Goal: Information Seeking & Learning: Learn about a topic

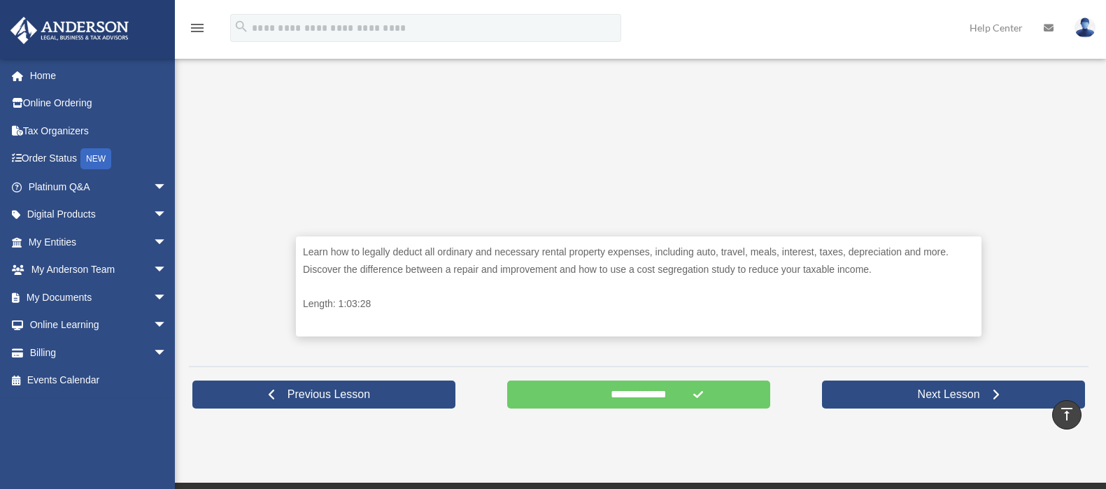
scroll to position [523, 0]
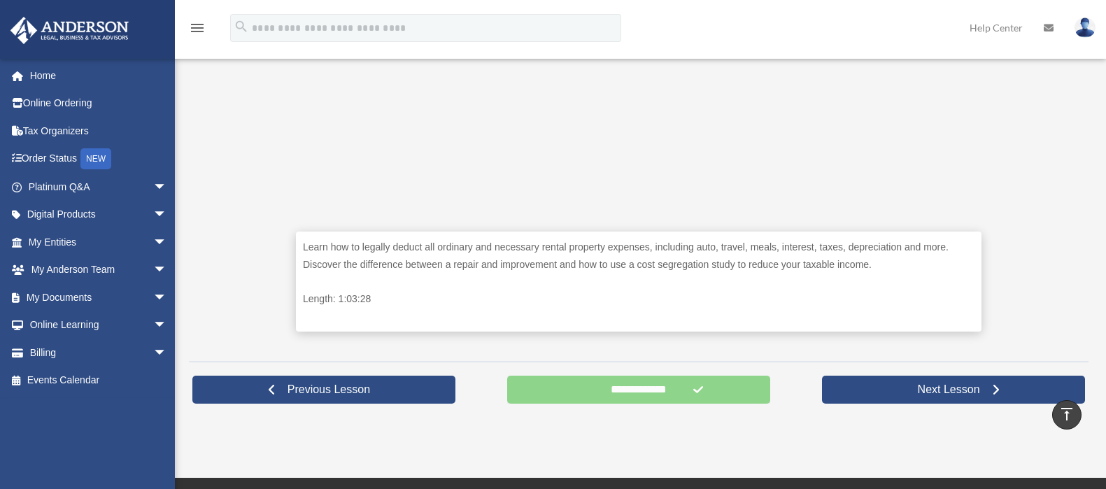
click at [689, 392] on input "**********" at bounding box center [638, 390] width 263 height 28
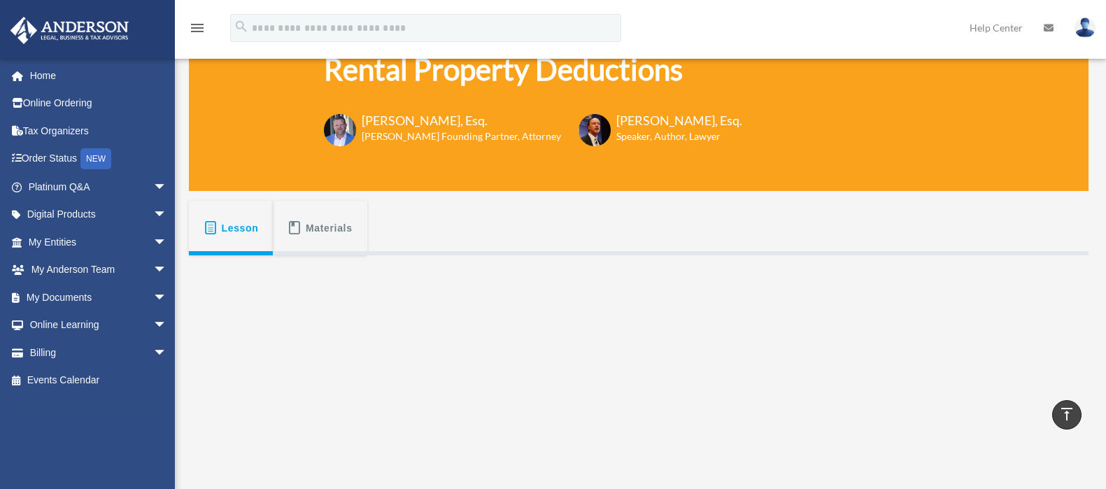
scroll to position [87, 0]
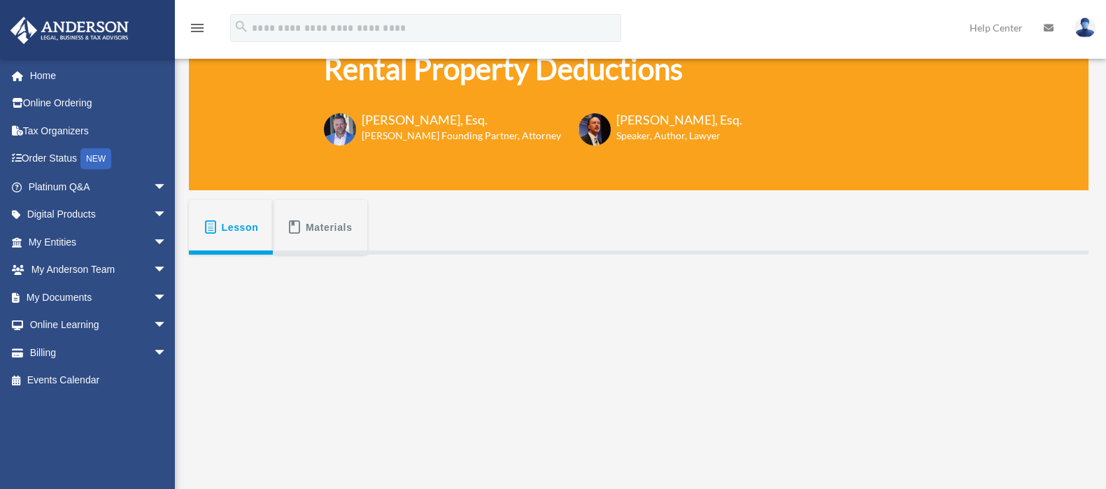
click at [233, 229] on span "Lesson" at bounding box center [240, 227] width 37 height 25
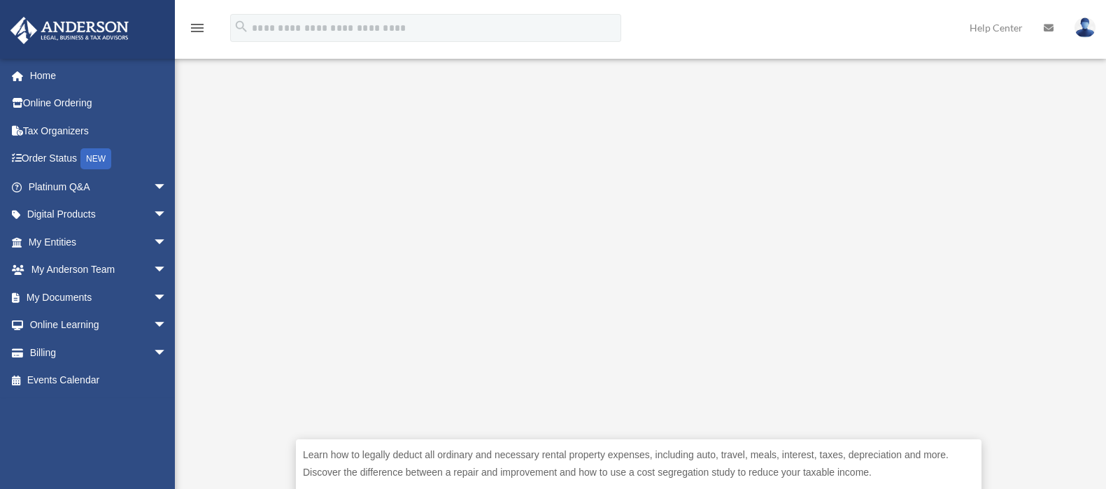
scroll to position [317, 0]
click at [64, 319] on link "Online Learning arrow_drop_down" at bounding box center [99, 325] width 178 height 28
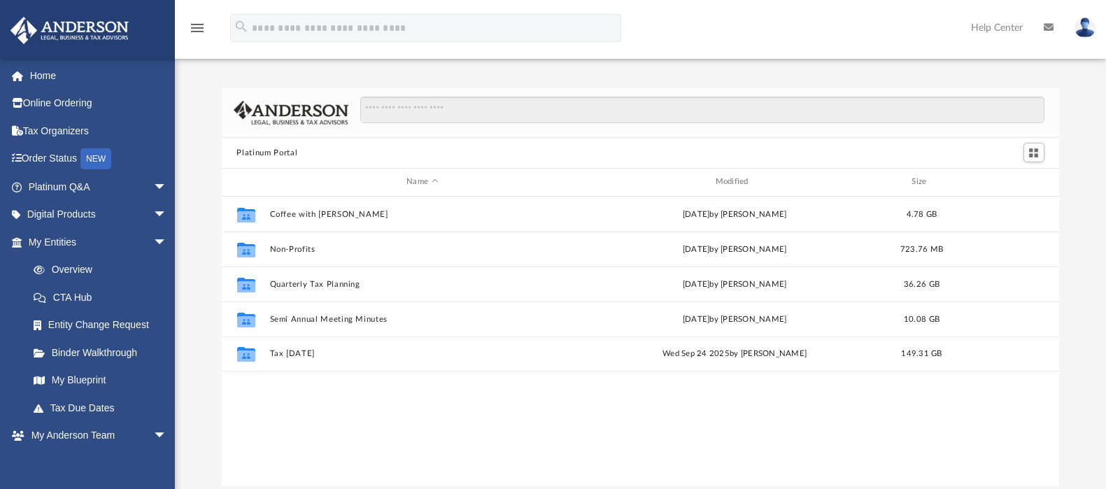
scroll to position [304, 825]
click at [153, 237] on span "arrow_drop_down" at bounding box center [167, 242] width 28 height 29
click at [153, 275] on span "arrow_drop_down" at bounding box center [167, 270] width 28 height 29
click at [104, 433] on link "Online Learning arrow_drop_down" at bounding box center [95, 436] width 171 height 28
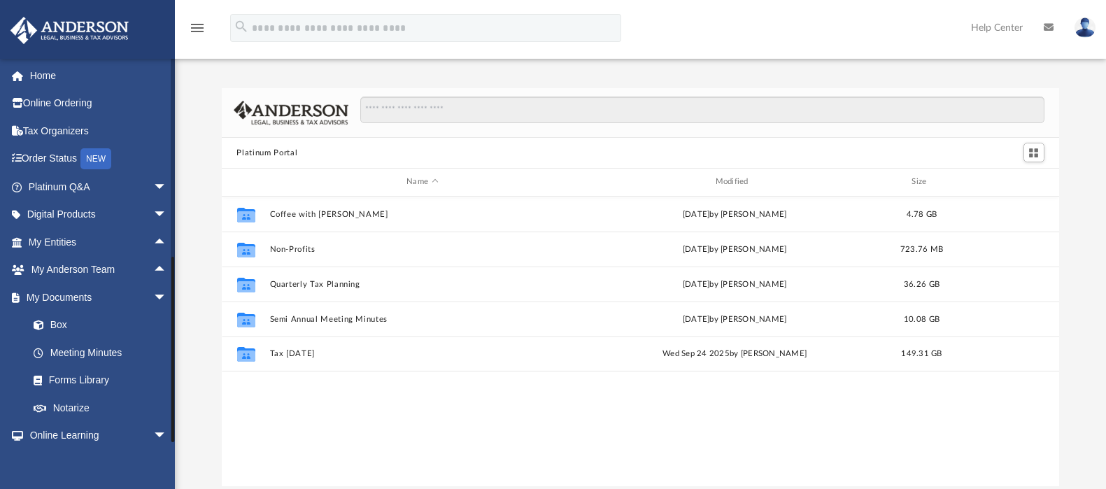
scroll to position [148, 0]
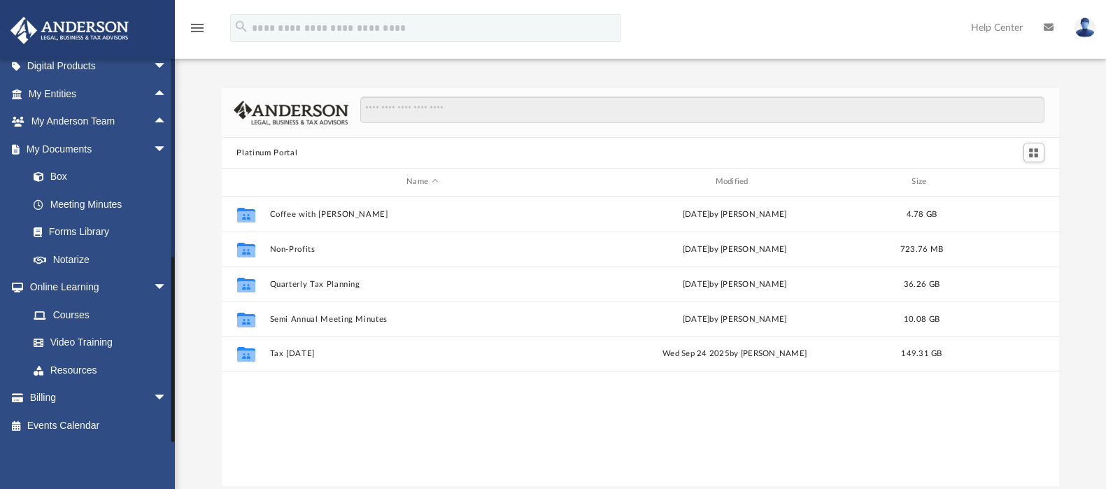
drag, startPoint x: 171, startPoint y: 402, endPoint x: 169, endPoint y: 437, distance: 35.0
click at [169, 437] on div "givi351@gmail.com Sign Out givi351@gmail.com Home Online Ordering Tax Organizer…" at bounding box center [87, 250] width 175 height 384
click at [75, 309] on link "Courses" at bounding box center [101, 315] width 162 height 28
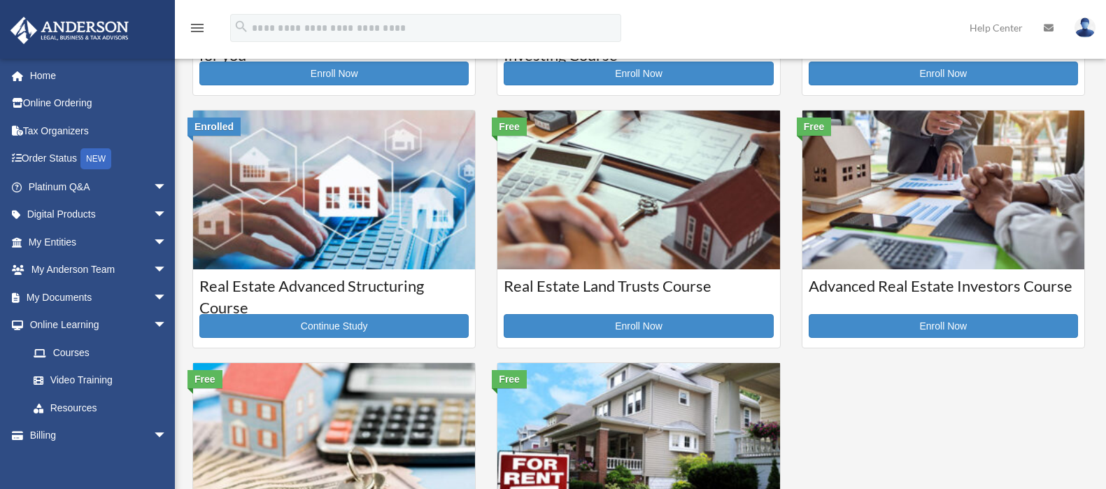
scroll to position [239, 0]
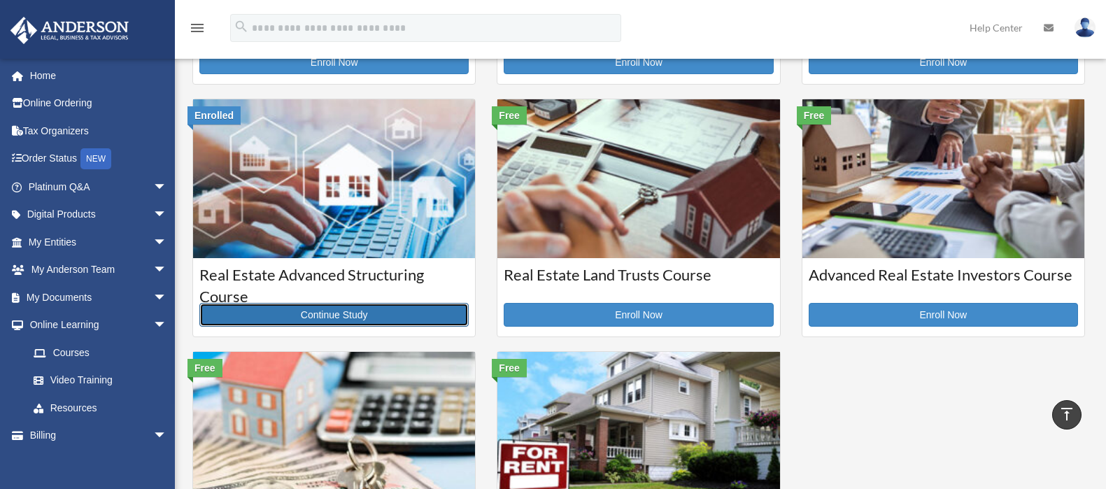
click at [366, 313] on link "Continue Study" at bounding box center [333, 315] width 269 height 24
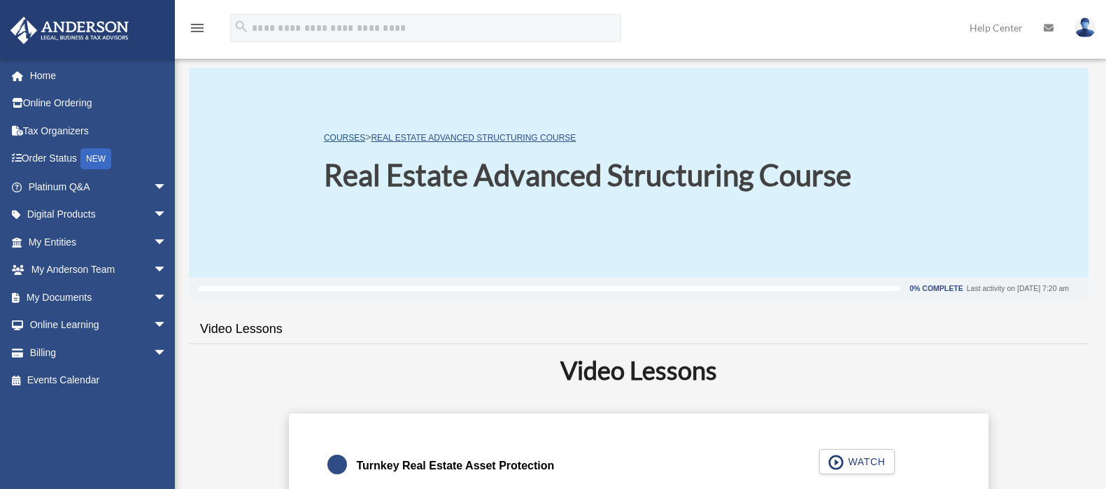
click at [348, 141] on link "COURSES" at bounding box center [344, 138] width 41 height 10
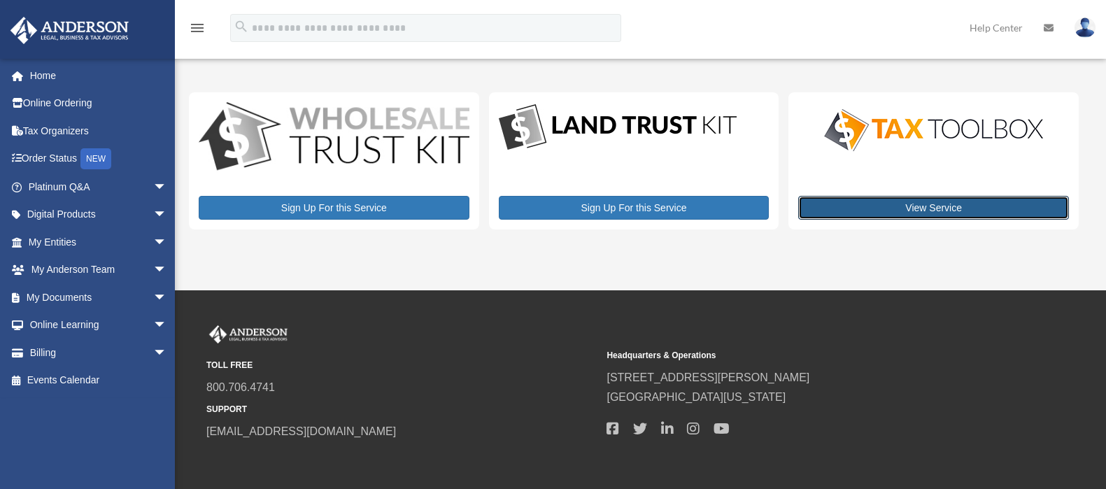
click at [942, 206] on link "View Service" at bounding box center [933, 208] width 271 height 24
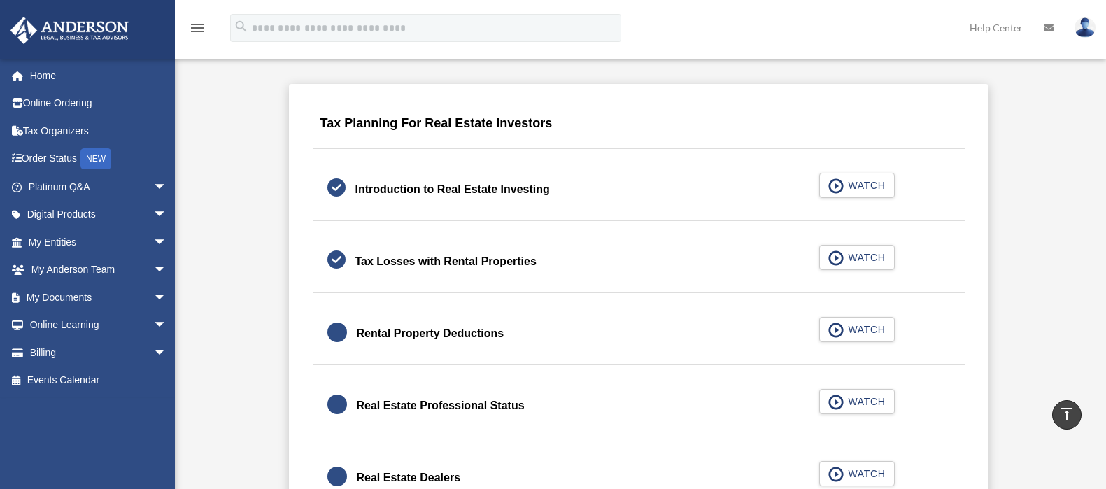
scroll to position [856, 0]
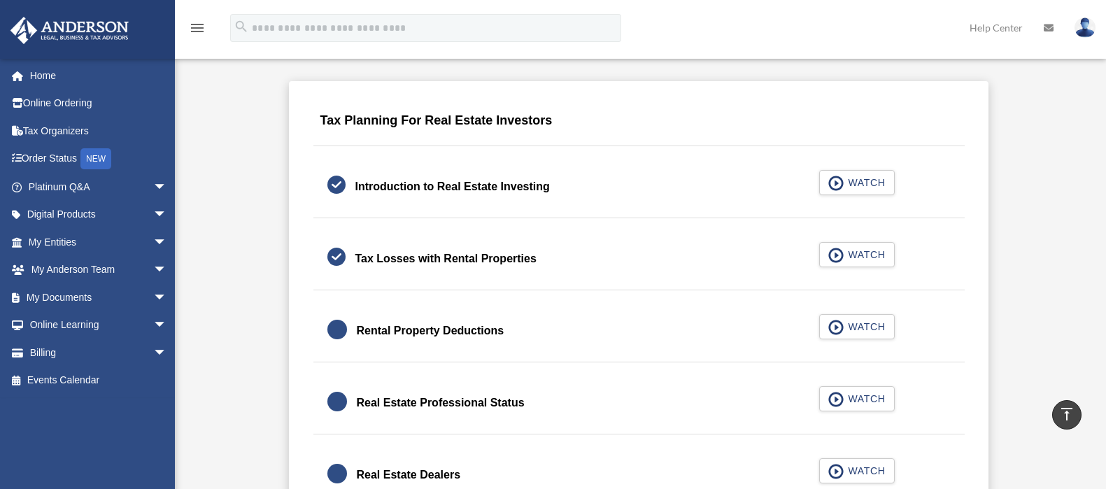
click at [471, 325] on div "Rental Property Deductions" at bounding box center [431, 331] width 148 height 20
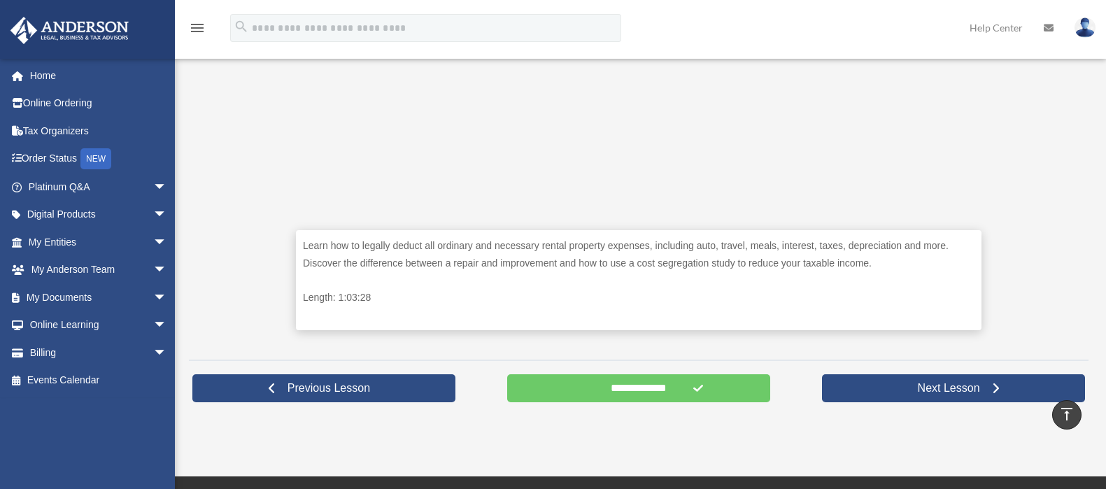
scroll to position [525, 0]
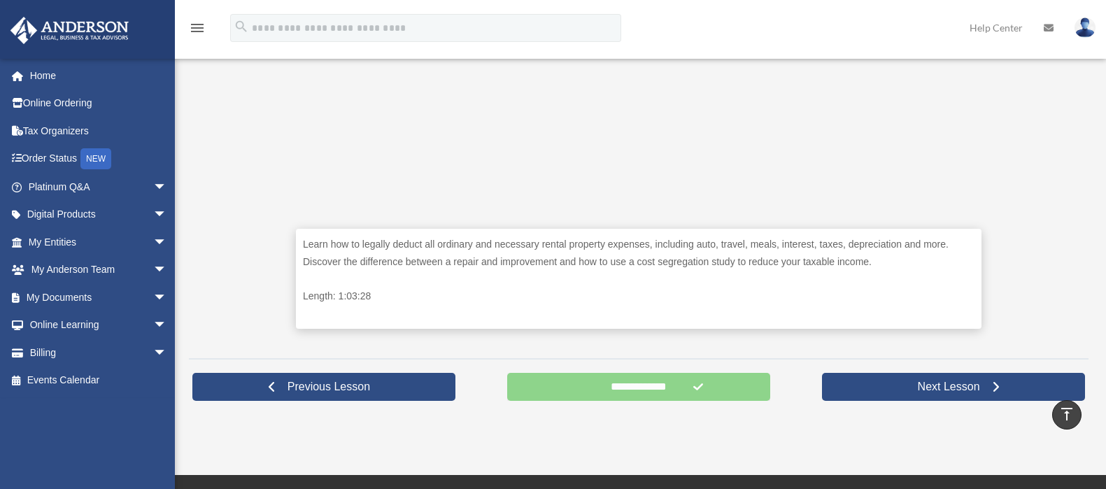
click at [670, 386] on input "**********" at bounding box center [638, 387] width 263 height 28
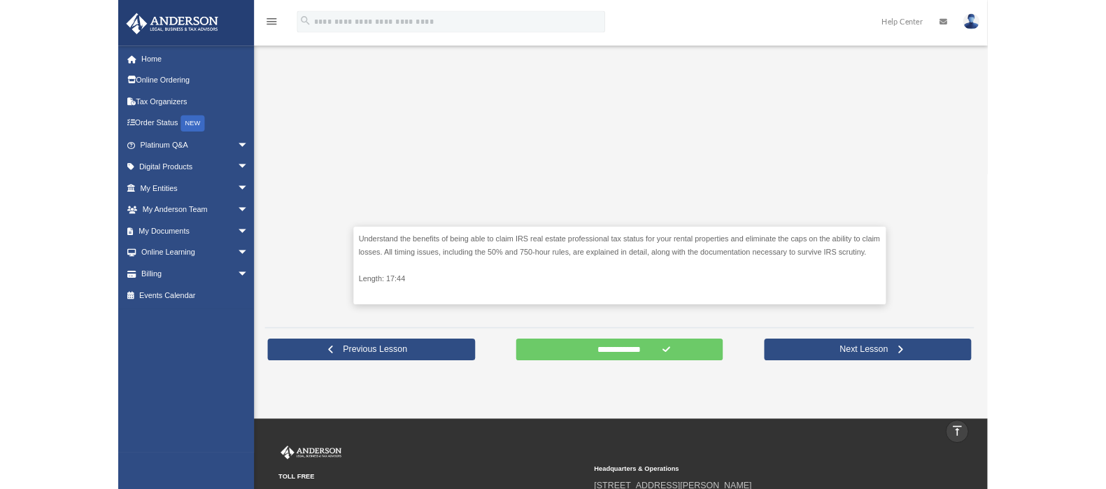
scroll to position [462, 0]
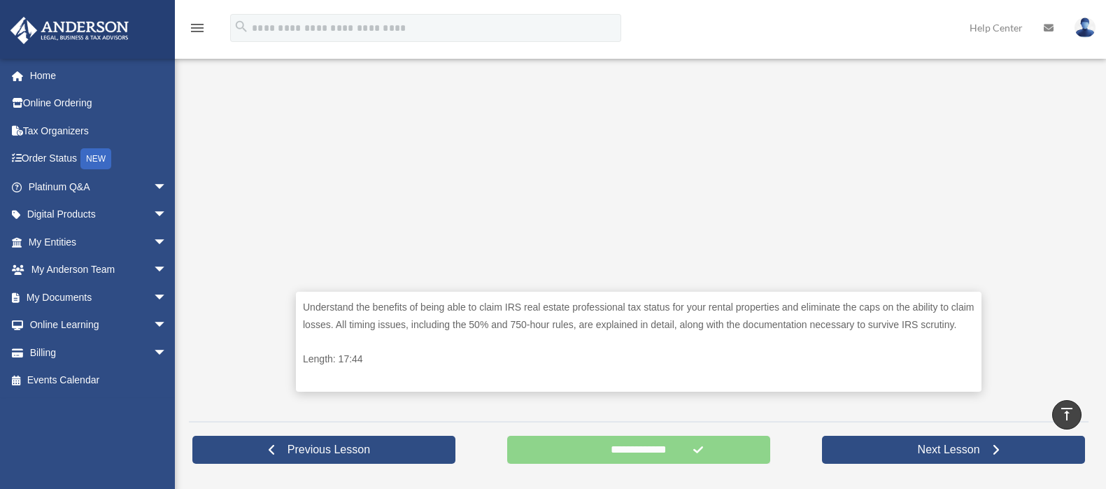
click at [637, 451] on input "**********" at bounding box center [638, 450] width 263 height 28
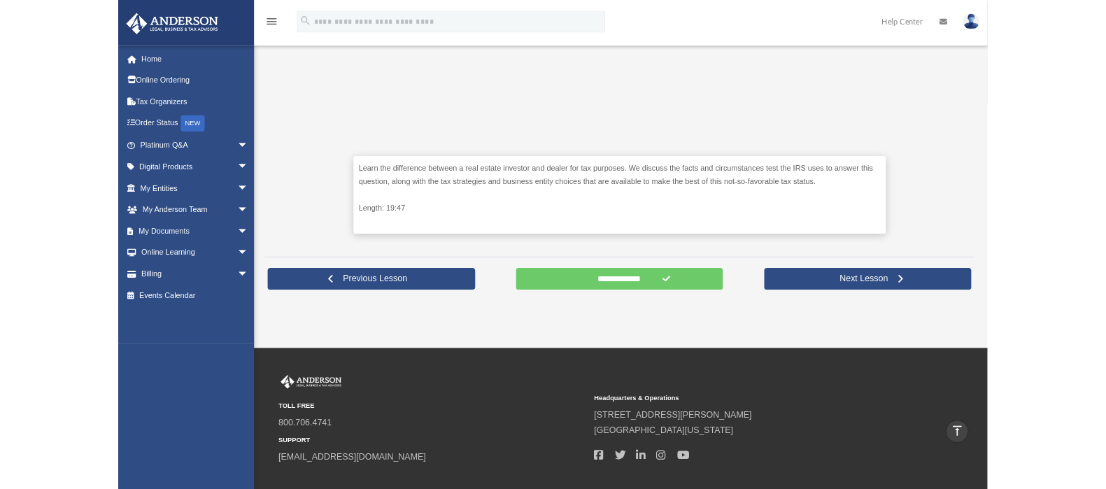
scroll to position [553, 0]
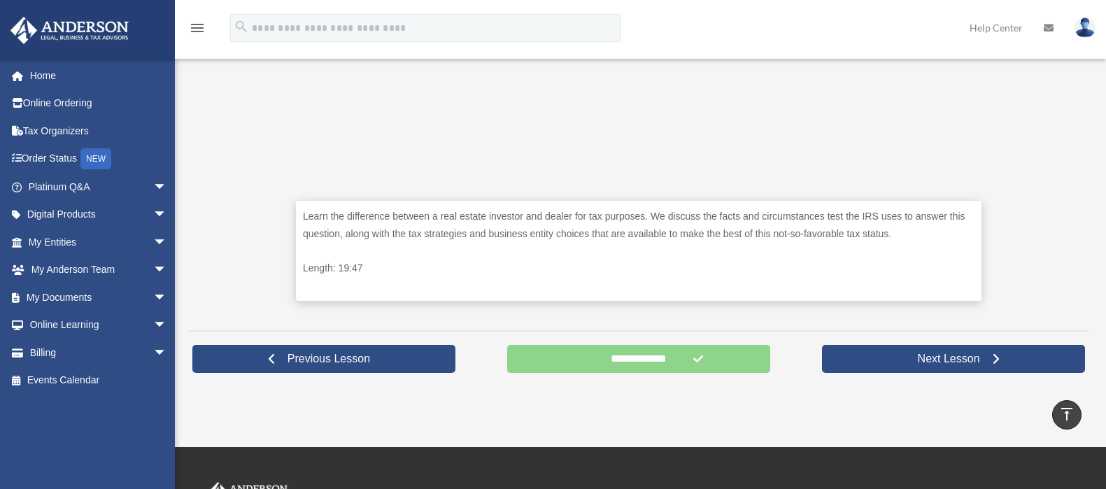
click at [656, 360] on input "**********" at bounding box center [638, 359] width 263 height 28
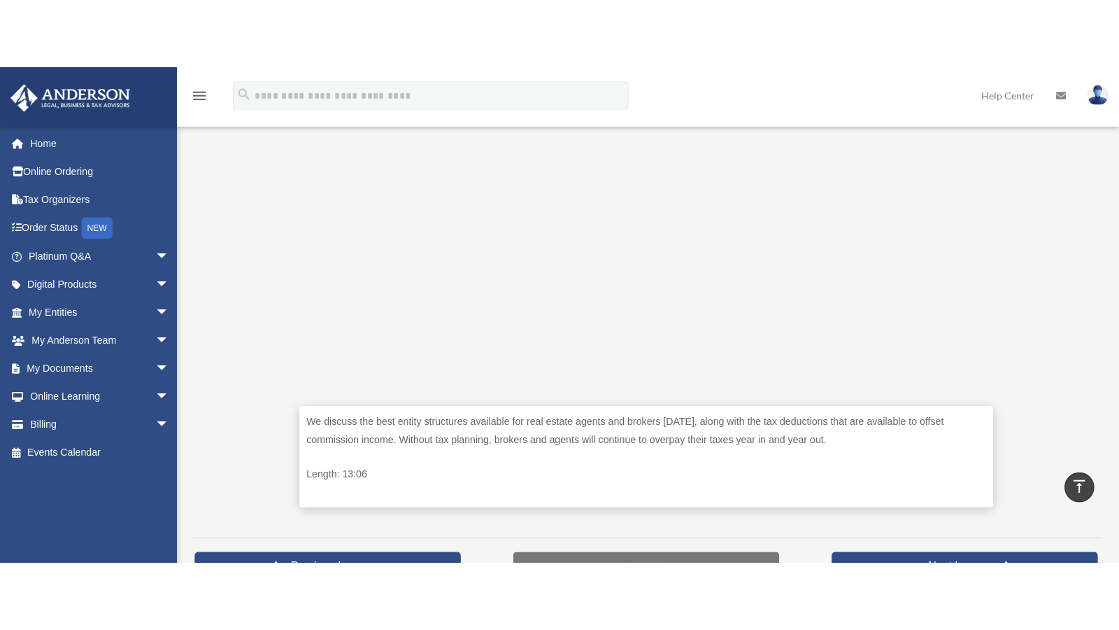
scroll to position [420, 0]
